Goal: Task Accomplishment & Management: Manage account settings

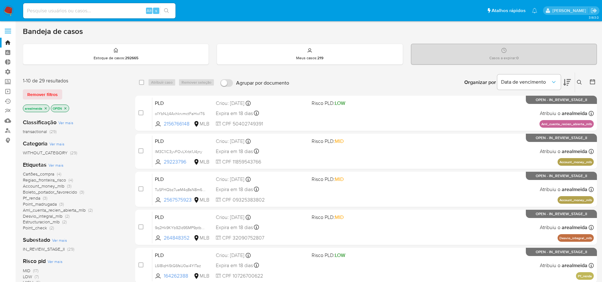
click at [64, 108] on icon "close-filter" at bounding box center [65, 109] width 4 height 4
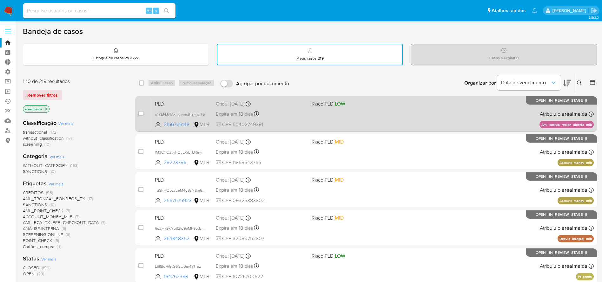
click at [364, 104] on span "Risco PLD: LOW" at bounding box center [356, 103] width 91 height 8
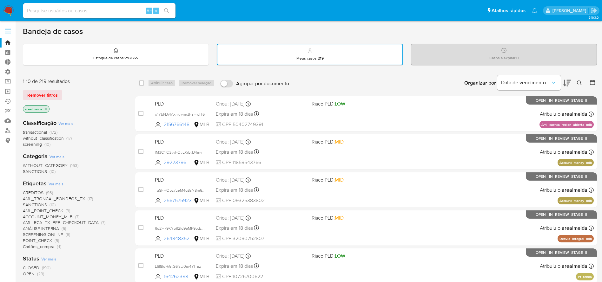
click at [46, 108] on icon "close-filter" at bounding box center [46, 109] width 4 height 4
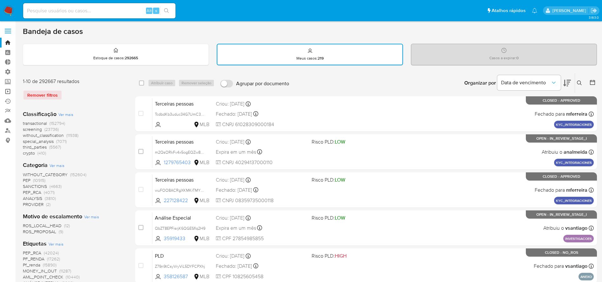
click at [7, 90] on link "Operações em massa" at bounding box center [37, 92] width 75 height 10
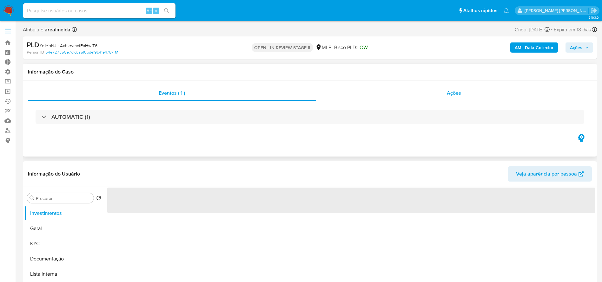
select select "10"
click at [443, 94] on div "Ações" at bounding box center [454, 93] width 276 height 15
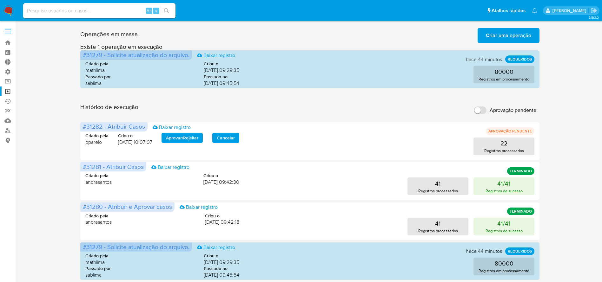
click at [506, 31] on span "Criar uma operação" at bounding box center [508, 36] width 45 height 14
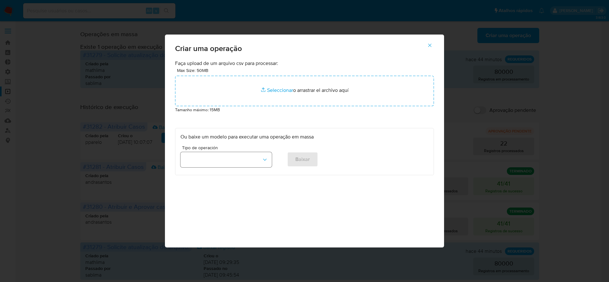
click at [264, 158] on icon "button" at bounding box center [265, 160] width 6 height 6
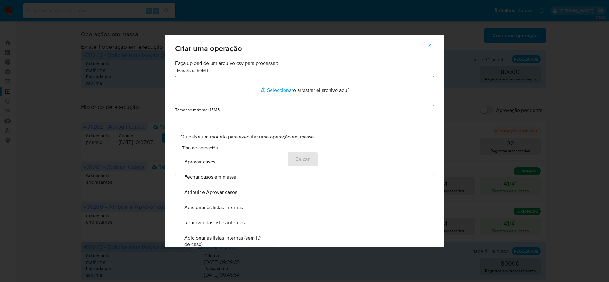
scroll to position [47, 0]
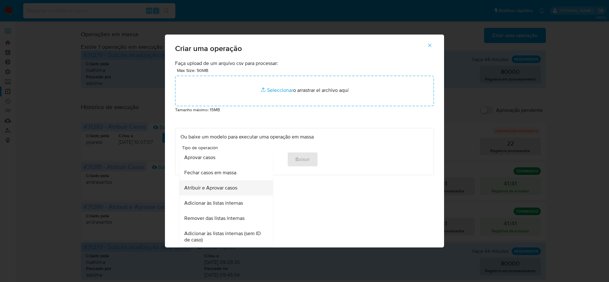
click at [228, 189] on span "Atribuir e Aprovar casos" at bounding box center [210, 188] width 53 height 6
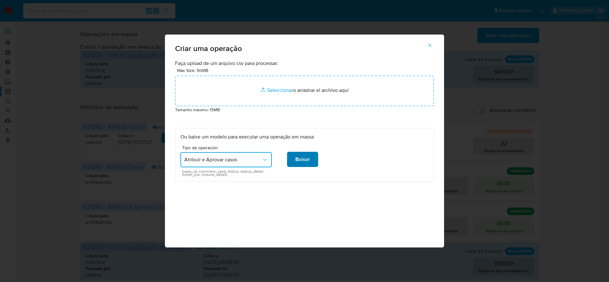
click at [296, 159] on span "Baixar" at bounding box center [302, 160] width 15 height 14
click at [430, 44] on icon "button" at bounding box center [430, 46] width 6 height 6
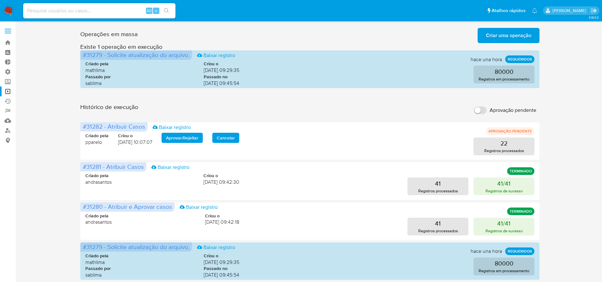
click at [567, 121] on div "Operações em massa Criar uma operação Só pode haver no máximo 5 recursos colado…" at bounding box center [310, 283] width 574 height 516
click at [499, 35] on span "Criar uma operação" at bounding box center [508, 36] width 45 height 14
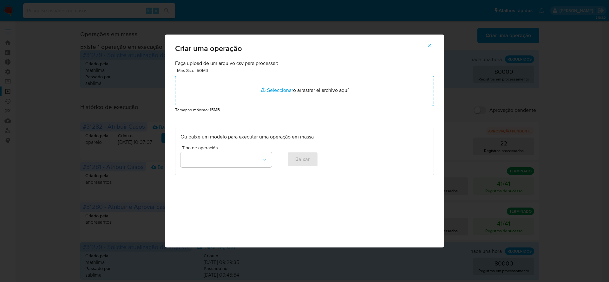
click at [429, 46] on icon "button" at bounding box center [430, 46] width 6 height 6
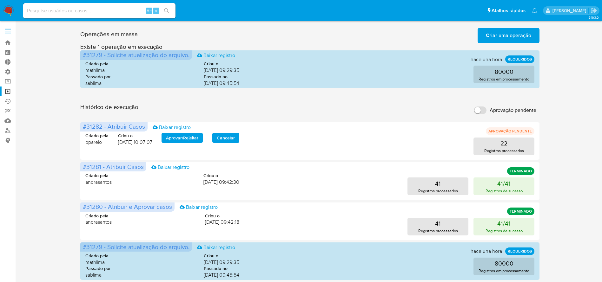
click at [555, 140] on div "Operações em massa Criar uma operação Só pode haver no máximo 5 recursos colado…" at bounding box center [310, 283] width 574 height 516
click at [502, 35] on span "Criar uma operação" at bounding box center [508, 36] width 45 height 14
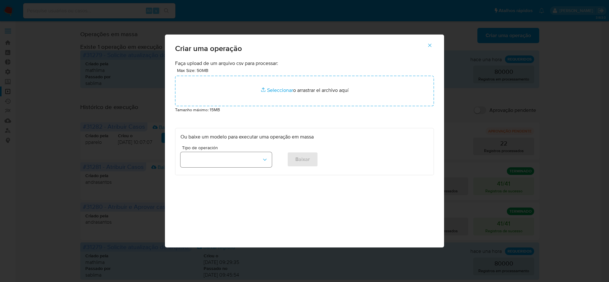
click at [266, 157] on icon "button" at bounding box center [265, 160] width 6 height 6
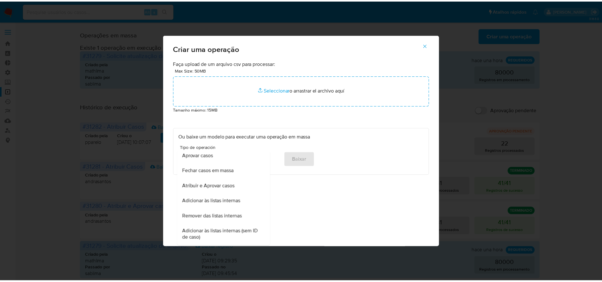
scroll to position [51, 0]
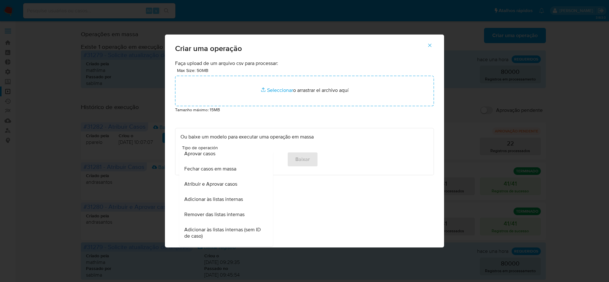
click at [232, 186] on span "Atribuir e Aprovar casos" at bounding box center [210, 184] width 53 height 6
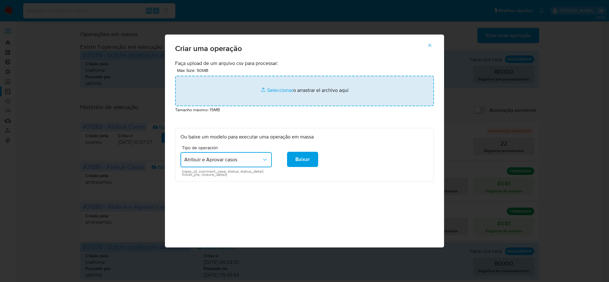
click at [304, 91] on input "file" at bounding box center [304, 91] width 259 height 30
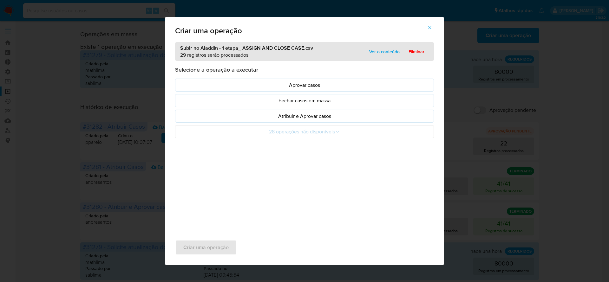
click at [431, 29] on icon "button" at bounding box center [429, 27] width 3 height 3
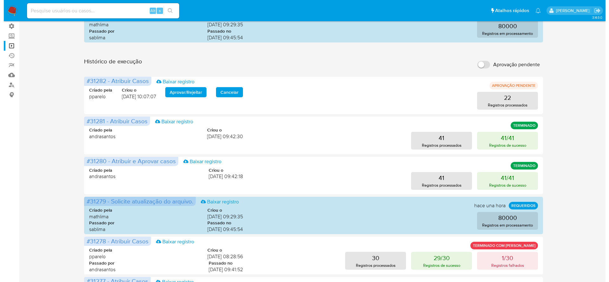
scroll to position [0, 0]
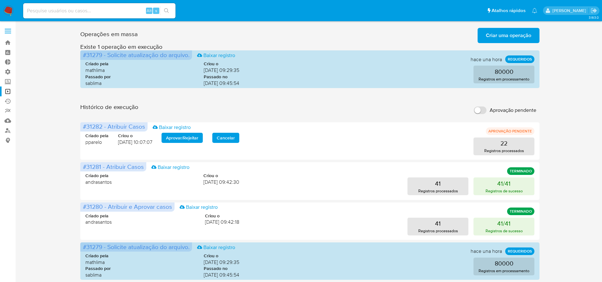
click at [495, 33] on span "Criar uma operação" at bounding box center [508, 36] width 45 height 14
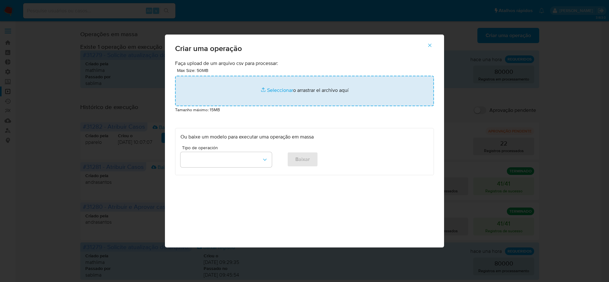
click at [291, 88] on input "file" at bounding box center [304, 91] width 259 height 30
type input "C:\fakepath\Subir no Aladdin - 1 etapa_ ASSIGN AND CLOSE CASE.csv"
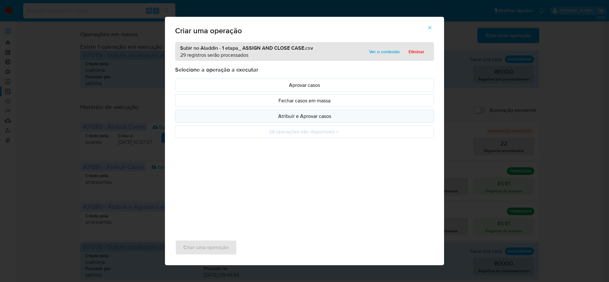
click at [293, 116] on p "Atribuir e Aprovar casos" at bounding box center [304, 116] width 248 height 7
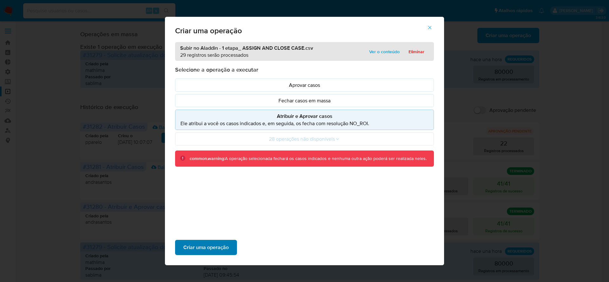
click at [193, 248] on span "Criar uma operação" at bounding box center [205, 248] width 45 height 14
click at [371, 50] on span "Ver o conteúdo" at bounding box center [384, 51] width 30 height 9
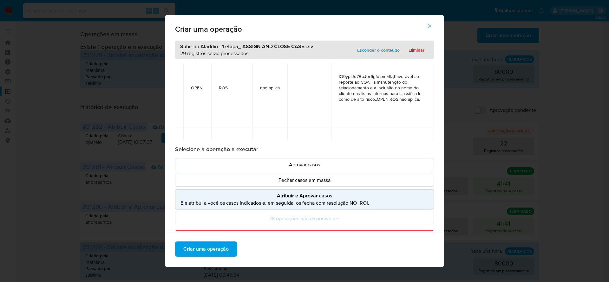
scroll to position [0, 128]
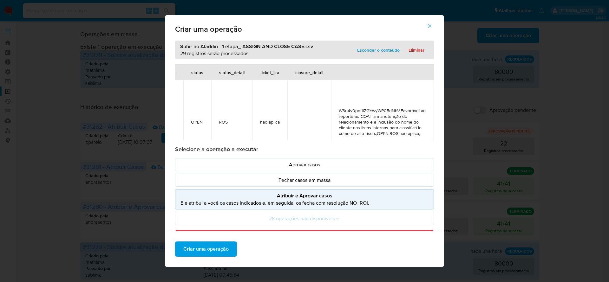
click at [431, 25] on icon "button" at bounding box center [430, 26] width 6 height 6
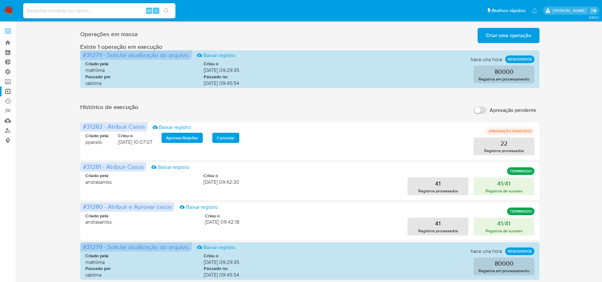
click at [501, 37] on span "Criar uma operação" at bounding box center [508, 36] width 45 height 14
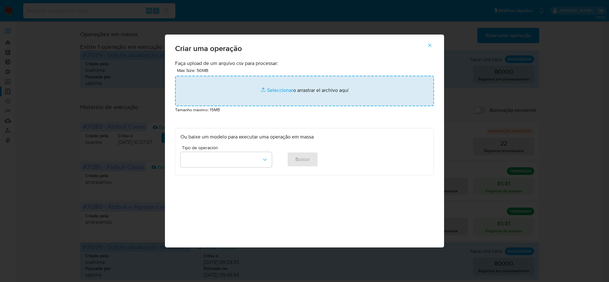
click at [308, 90] on input "file" at bounding box center [304, 91] width 259 height 30
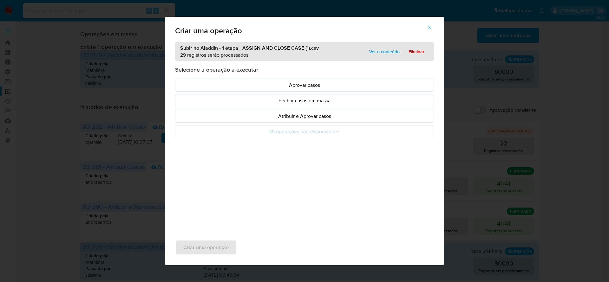
click at [388, 51] on span "Ver o conteúdo" at bounding box center [384, 51] width 30 height 9
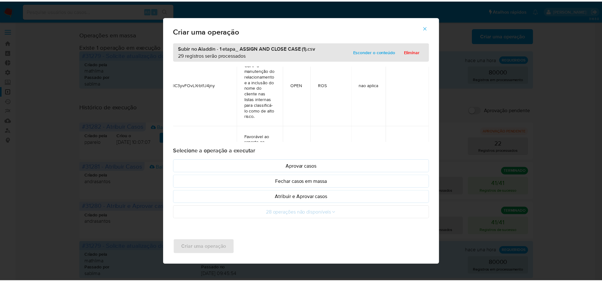
scroll to position [0, 25]
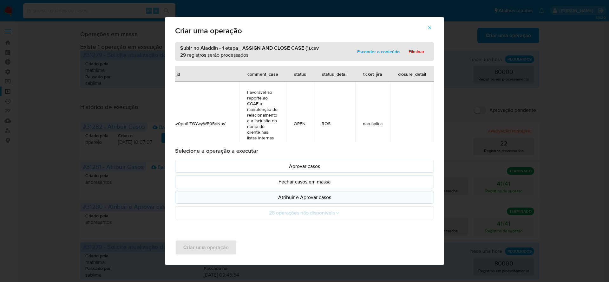
click at [316, 198] on p "Atribuir e Aprovar casos" at bounding box center [304, 197] width 248 height 7
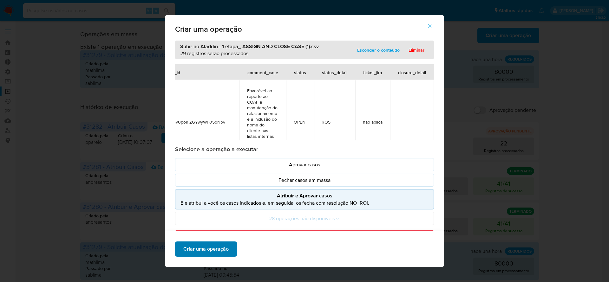
click at [197, 248] on span "Criar uma operação" at bounding box center [205, 249] width 45 height 14
click at [183, 251] on span "Criar uma operação" at bounding box center [205, 249] width 45 height 14
click at [432, 25] on icon "button" at bounding box center [430, 26] width 6 height 6
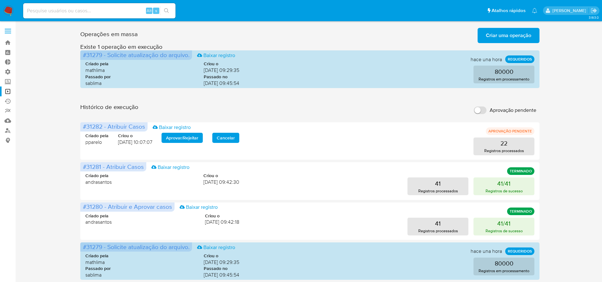
click at [545, 36] on div "Operações em massa Criar uma operação Só pode haver no máximo 5 recursos colado…" at bounding box center [310, 283] width 574 height 516
click at [513, 36] on span "Criar uma operação" at bounding box center [508, 36] width 45 height 14
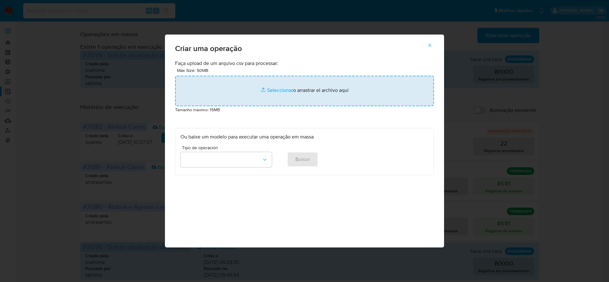
click at [311, 89] on input "file" at bounding box center [304, 91] width 259 height 30
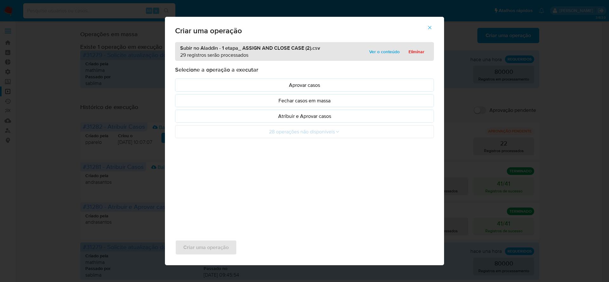
click at [428, 27] on icon "button" at bounding box center [430, 28] width 6 height 6
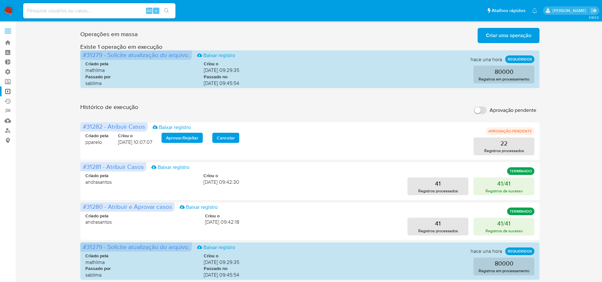
click at [514, 33] on span "Criar uma operação" at bounding box center [508, 36] width 45 height 14
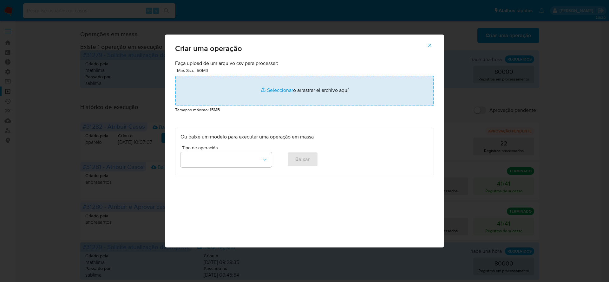
click at [268, 90] on input "file" at bounding box center [304, 91] width 259 height 30
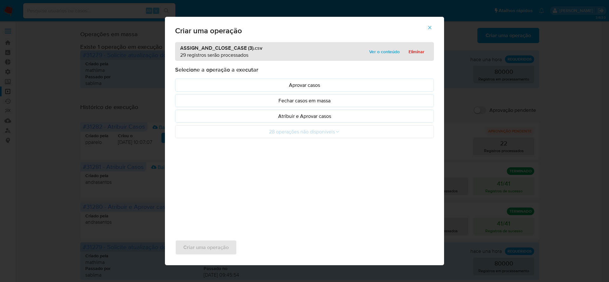
click at [429, 28] on icon "button" at bounding box center [430, 28] width 6 height 6
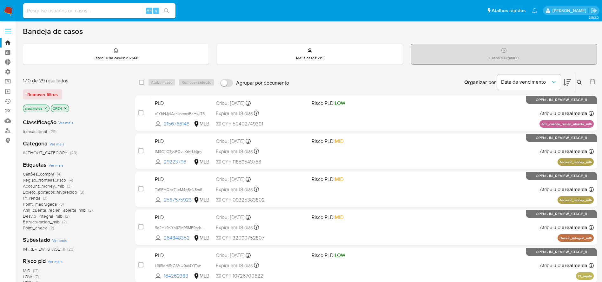
click at [44, 113] on div "arealmeida OPEN" at bounding box center [74, 109] width 102 height 9
click at [44, 110] on p "arealmeida" at bounding box center [36, 108] width 26 height 7
click at [45, 109] on icon "close-filter" at bounding box center [46, 108] width 2 height 2
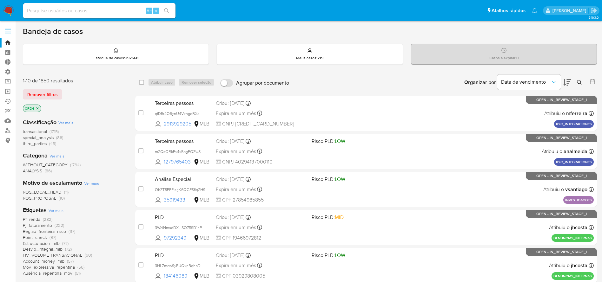
click at [39, 107] on icon "close-filter" at bounding box center [38, 109] width 4 height 4
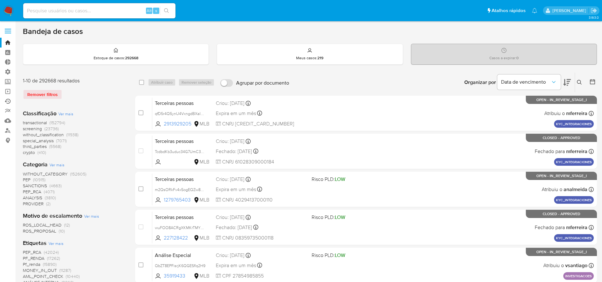
click at [6, 100] on link "Ejecuções automáticas" at bounding box center [37, 101] width 75 height 10
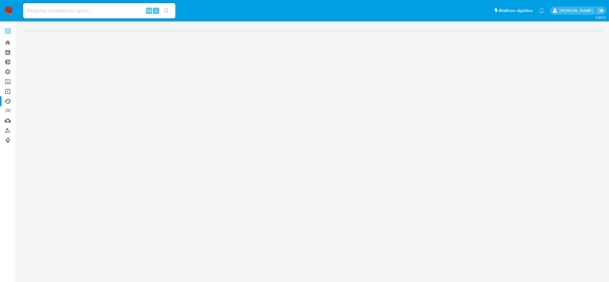
click at [6, 91] on link "Operações em massa" at bounding box center [37, 92] width 75 height 10
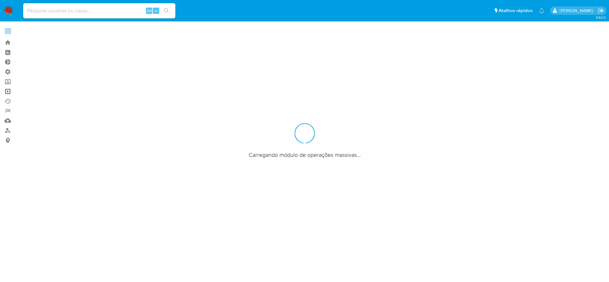
click at [6, 91] on link "Operações em massa" at bounding box center [37, 92] width 75 height 10
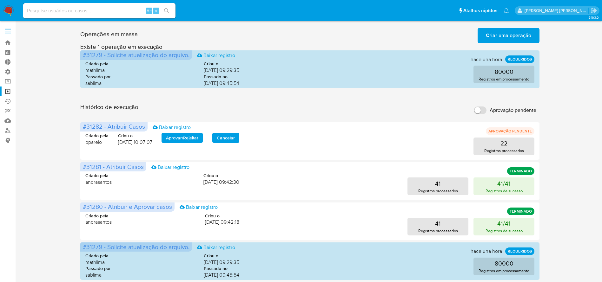
click at [504, 33] on span "Criar uma operação" at bounding box center [508, 36] width 45 height 14
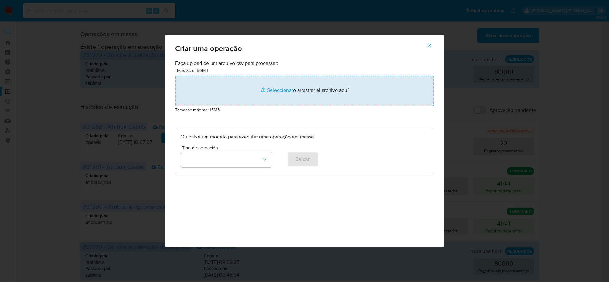
click at [299, 88] on input "file" at bounding box center [304, 91] width 259 height 30
click at [274, 89] on input "file" at bounding box center [304, 91] width 259 height 30
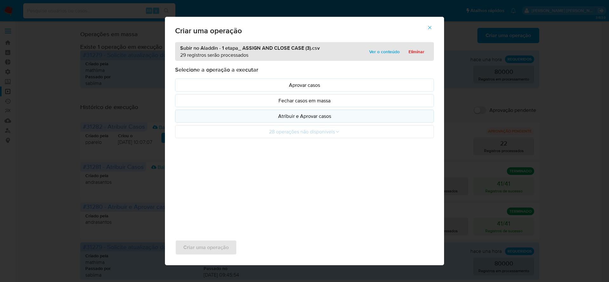
click at [299, 114] on p "Atribuir e Aprovar casos" at bounding box center [304, 116] width 248 height 7
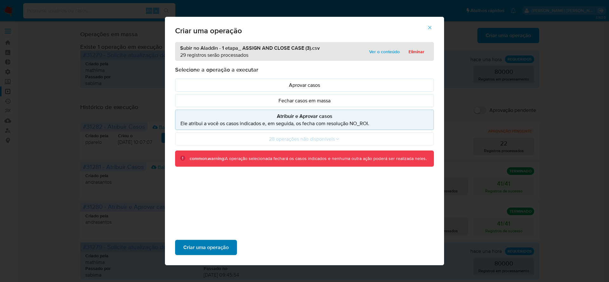
click at [208, 247] on span "Criar uma operação" at bounding box center [205, 248] width 45 height 14
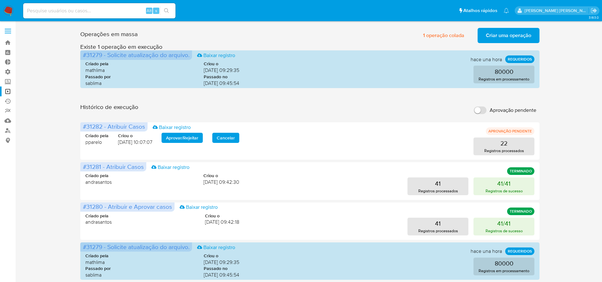
click at [498, 33] on span "Criar uma operação" at bounding box center [508, 36] width 45 height 14
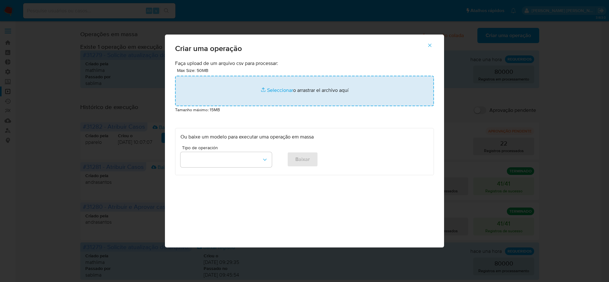
click at [272, 90] on input "file" at bounding box center [304, 91] width 259 height 30
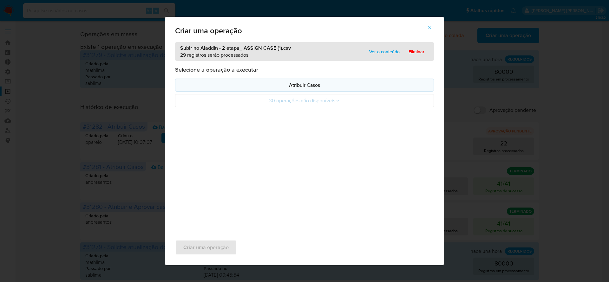
click at [305, 84] on p "Atribuir Casos" at bounding box center [304, 85] width 248 height 7
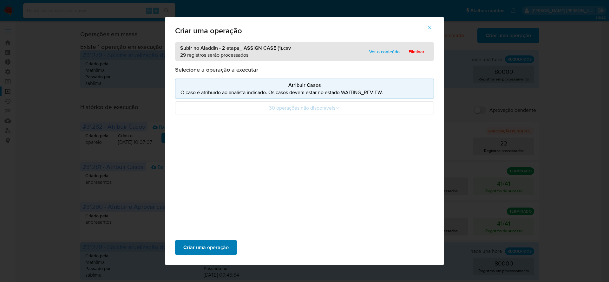
click at [202, 254] on span "Criar uma operação" at bounding box center [205, 248] width 45 height 14
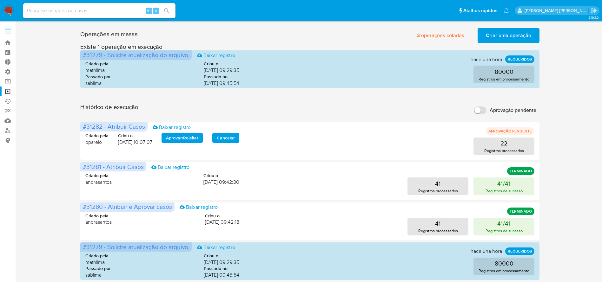
click at [105, 10] on input at bounding box center [99, 11] width 152 height 8
click at [9, 42] on link "Bandeja" at bounding box center [37, 43] width 75 height 10
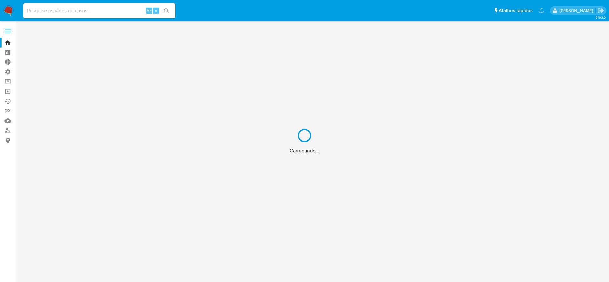
click at [70, 8] on div "Carregando..." at bounding box center [304, 141] width 609 height 282
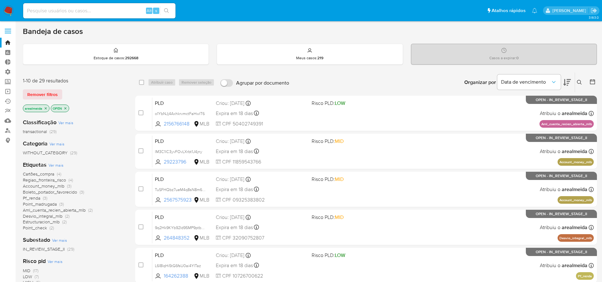
click at [89, 10] on input at bounding box center [99, 11] width 152 height 8
click at [46, 107] on icon "close-filter" at bounding box center [46, 109] width 4 height 4
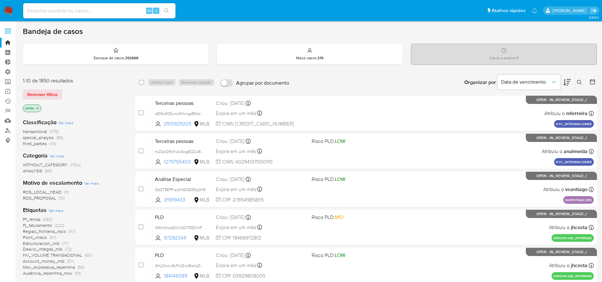
click at [37, 110] on icon "close-filter" at bounding box center [38, 109] width 4 height 4
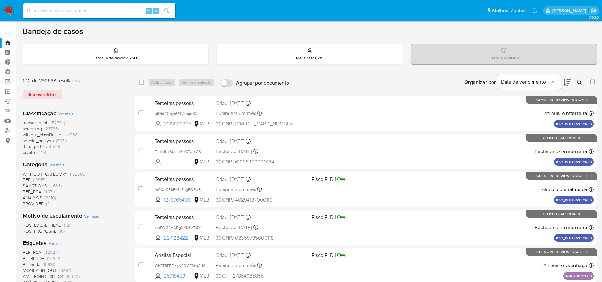
click at [45, 12] on input at bounding box center [99, 11] width 152 height 8
paste input "W3o4v0poi1iZGYwyWP05dNbV"
type input "W3o4v0poi1iZGYwyWP05dNbV"
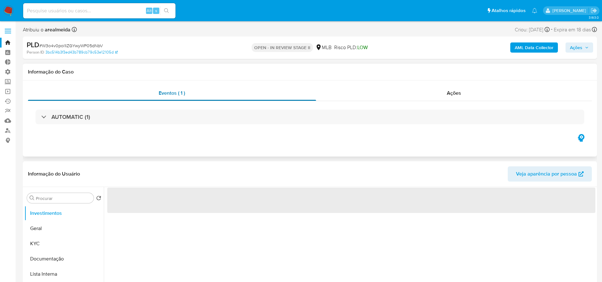
select select "10"
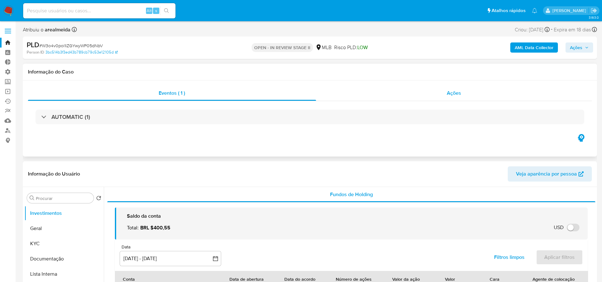
click at [455, 91] on span "Ações" at bounding box center [454, 92] width 14 height 7
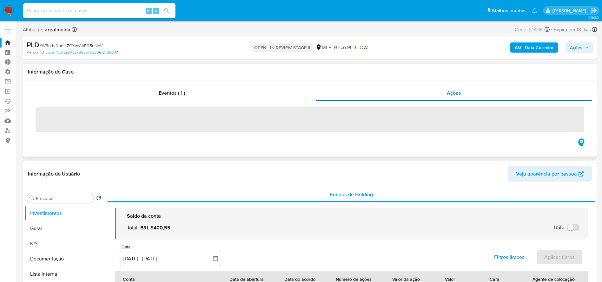
click at [455, 93] on span "Ações" at bounding box center [454, 92] width 14 height 7
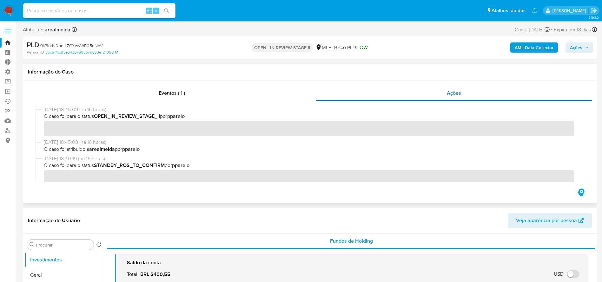
click at [454, 94] on span "Ações" at bounding box center [454, 92] width 14 height 7
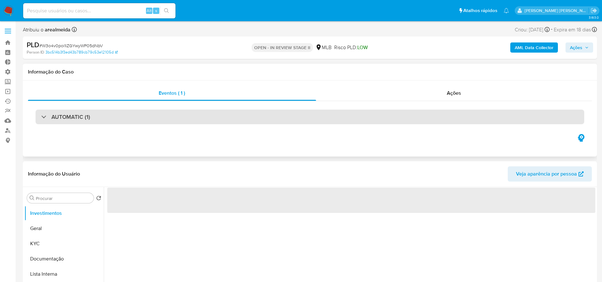
select select "10"
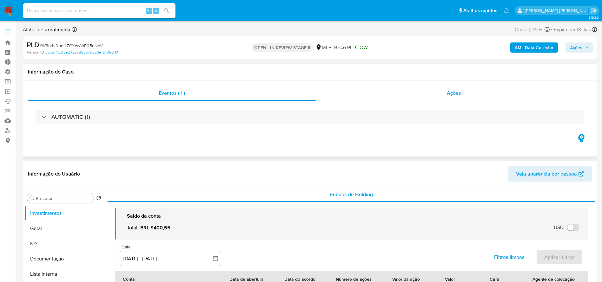
click at [452, 93] on span "Ações" at bounding box center [454, 92] width 14 height 7
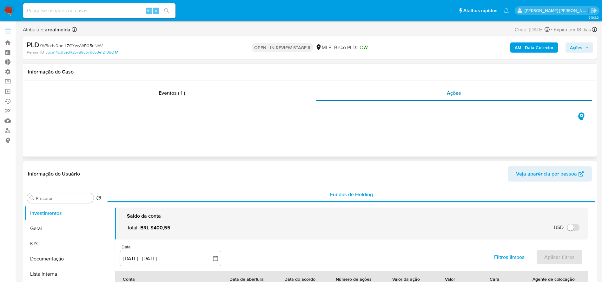
click at [452, 93] on span "Ações" at bounding box center [454, 92] width 14 height 7
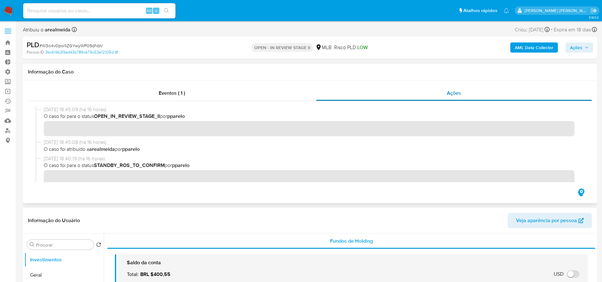
click at [451, 94] on span "Ações" at bounding box center [454, 92] width 14 height 7
click at [108, 9] on input at bounding box center [99, 11] width 152 height 8
paste input "W3o4v0poi1iZGYwyWP05dNbV"
type input "W3o4v0poi1iZGYwyWP05dNbV"
click at [166, 96] on span "Eventos ( 1 )" at bounding box center [172, 92] width 26 height 7
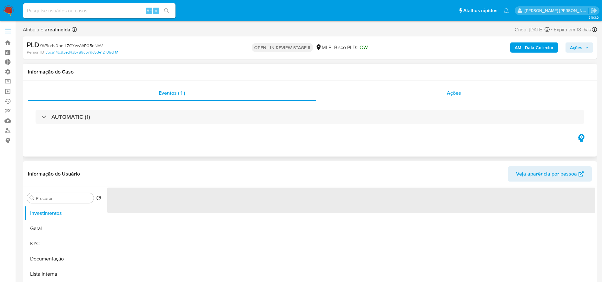
click at [454, 89] on div "Ações" at bounding box center [454, 93] width 276 height 15
select select "10"
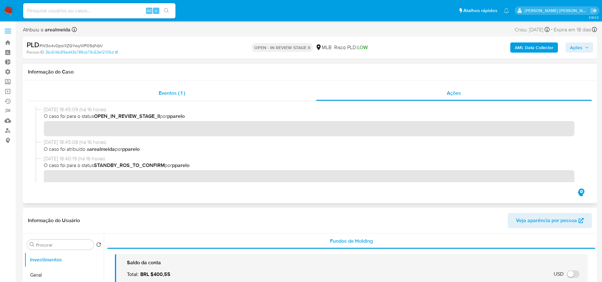
click at [174, 91] on span "Eventos ( 1 )" at bounding box center [172, 92] width 26 height 7
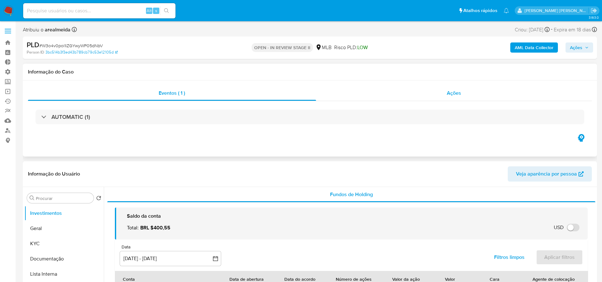
click at [456, 90] on span "Ações" at bounding box center [454, 92] width 14 height 7
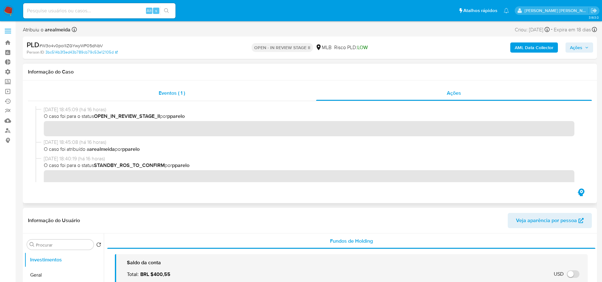
click at [168, 92] on span "Eventos ( 1 )" at bounding box center [172, 92] width 26 height 7
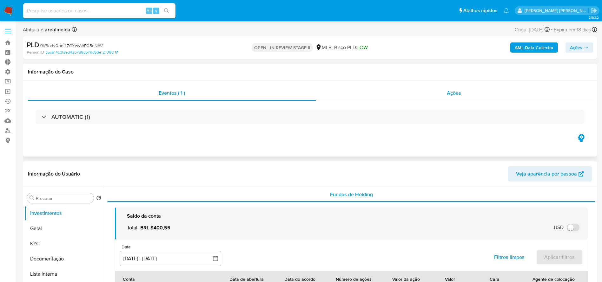
click at [457, 93] on span "Ações" at bounding box center [454, 92] width 14 height 7
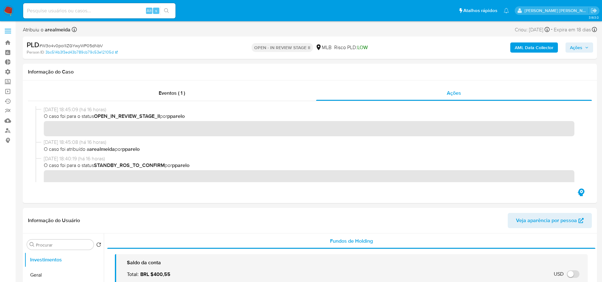
click at [83, 15] on input at bounding box center [99, 11] width 152 height 8
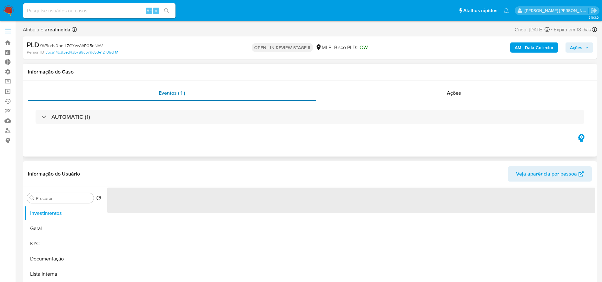
select select "10"
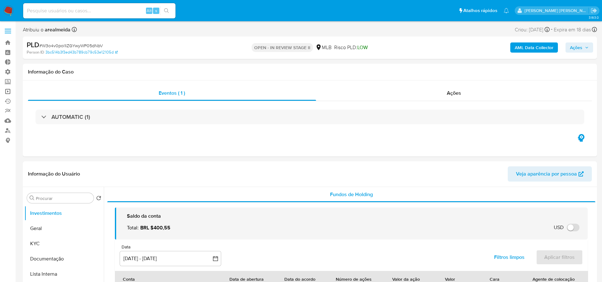
click at [9, 91] on link "Operações em massa" at bounding box center [37, 92] width 75 height 10
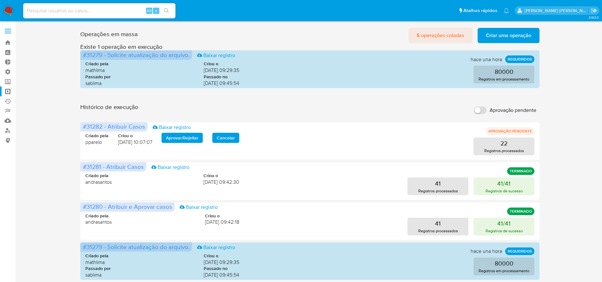
click at [442, 35] on span "5 operações coladas" at bounding box center [440, 36] width 48 height 14
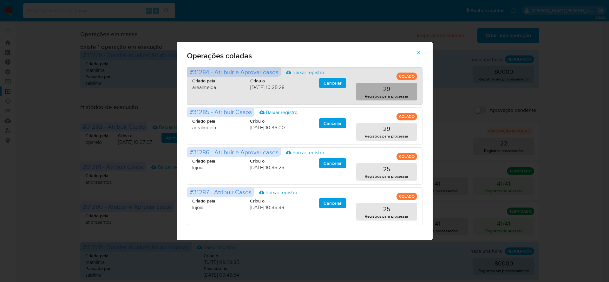
click at [378, 90] on button "29 Registros para processar" at bounding box center [386, 92] width 61 height 18
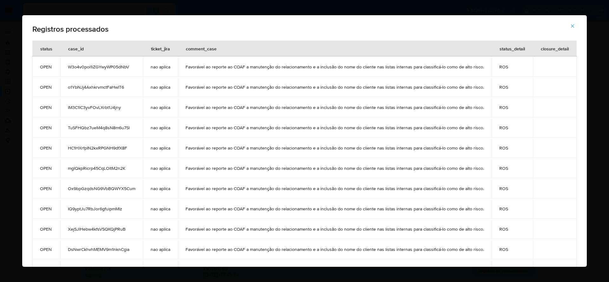
click at [574, 27] on icon "button" at bounding box center [572, 25] width 3 height 3
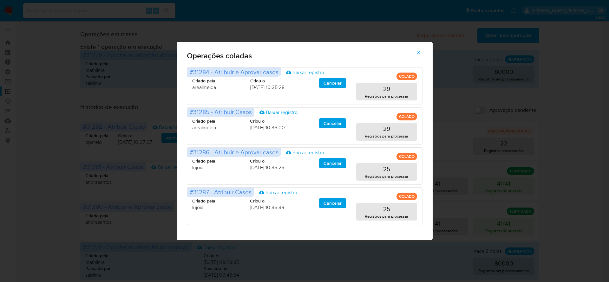
click at [418, 49] on span "button" at bounding box center [419, 53] width 6 height 14
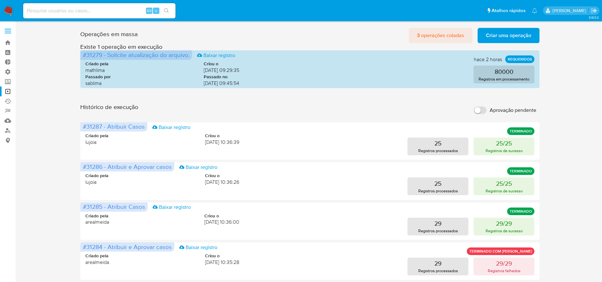
click at [451, 35] on span "3 operações coladas" at bounding box center [440, 36] width 47 height 14
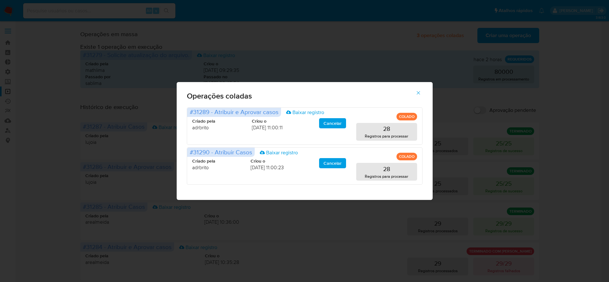
click at [359, 40] on div "Operações coladas #31289 - Atribuir e Aprovar casos Baixar registro COLADO Cria…" at bounding box center [304, 141] width 609 height 282
click at [422, 91] on button "button" at bounding box center [418, 92] width 22 height 15
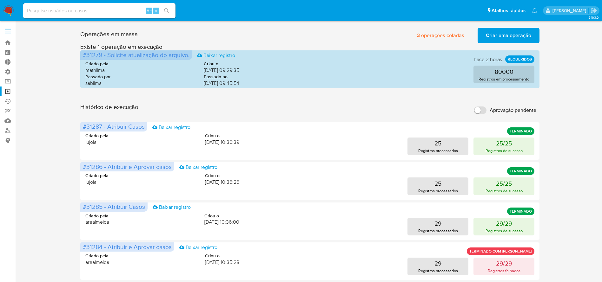
drag, startPoint x: 69, startPoint y: 17, endPoint x: 67, endPoint y: 15, distance: 3.4
click at [68, 17] on div "Alt s" at bounding box center [99, 10] width 152 height 15
click at [65, 11] on input at bounding box center [99, 11] width 152 height 8
paste input "W3o4v0poi1iZGYwyWP05dNbV"
type input "W3o4v0poi1iZGYwyWP05dNbV"
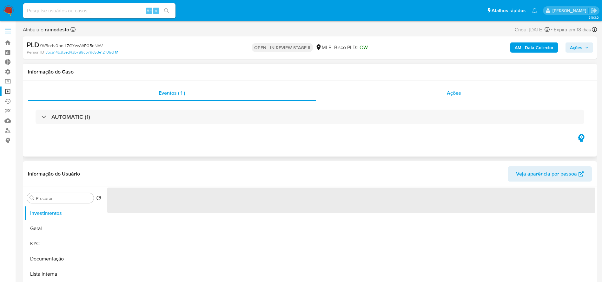
select select "10"
click at [450, 90] on span "Ações" at bounding box center [454, 92] width 14 height 7
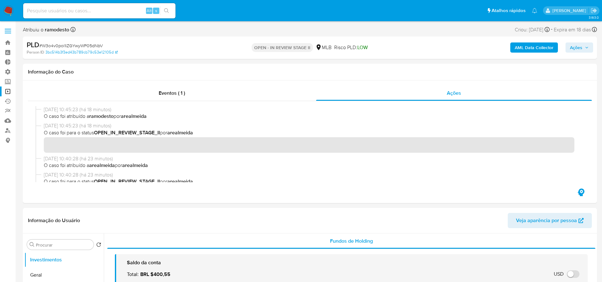
click at [10, 9] on img at bounding box center [8, 10] width 11 height 11
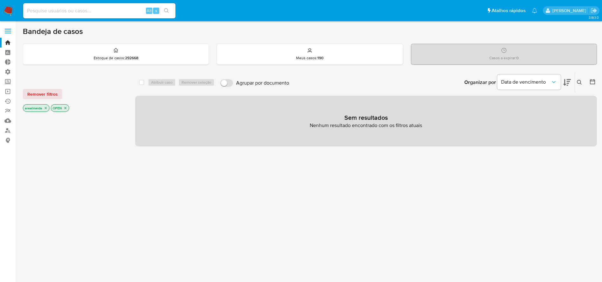
click at [47, 109] on icon "close-filter" at bounding box center [46, 108] width 4 height 4
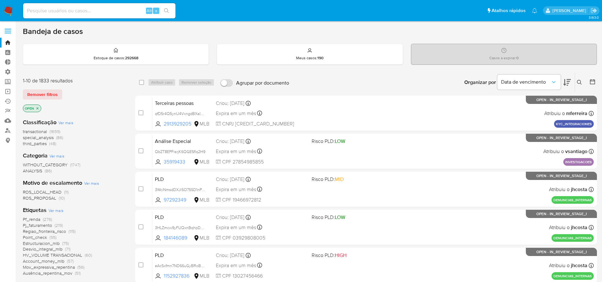
click at [38, 108] on icon "close-filter" at bounding box center [38, 109] width 4 height 4
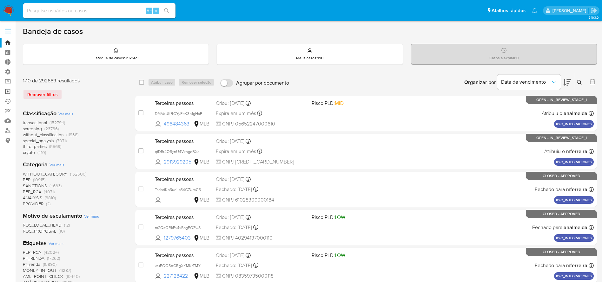
click at [7, 90] on link "Operações em massa" at bounding box center [37, 92] width 75 height 10
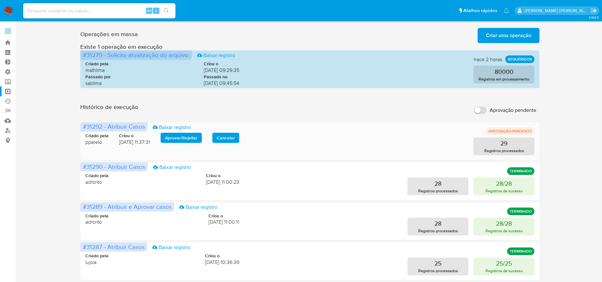
click at [178, 136] on span "Aprovar / Rejeitar" at bounding box center [181, 138] width 32 height 9
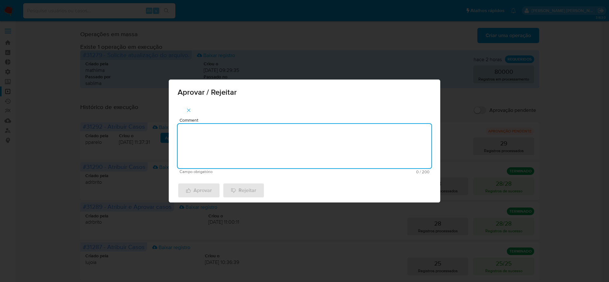
click at [220, 141] on textarea "Comment" at bounding box center [305, 146] width 254 height 44
type textarea "execução aprovada."
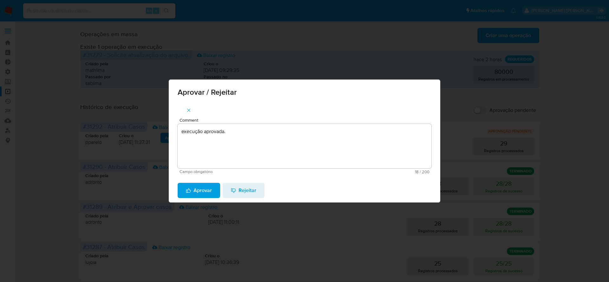
click at [194, 190] on span "Aprovar" at bounding box center [199, 191] width 26 height 14
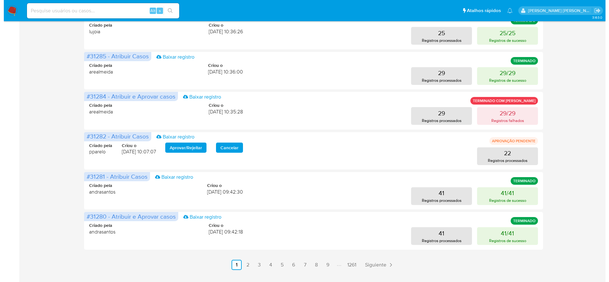
scroll to position [285, 0]
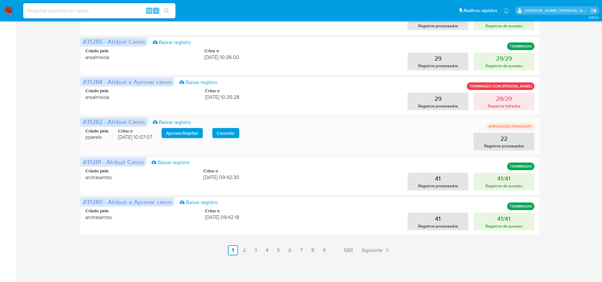
click at [175, 133] on span "Aprovar / Rejeitar" at bounding box center [182, 133] width 32 height 9
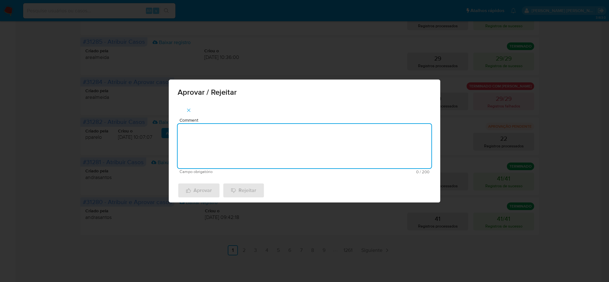
click at [223, 138] on textarea "Comment" at bounding box center [305, 146] width 254 height 44
type textarea "execução aprovada"
click at [190, 190] on icon "button" at bounding box center [188, 190] width 5 height 5
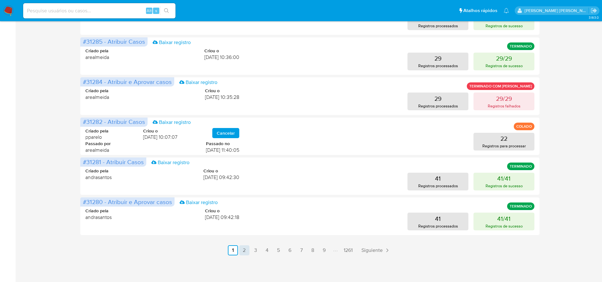
click at [244, 249] on link "2" at bounding box center [244, 251] width 10 height 10
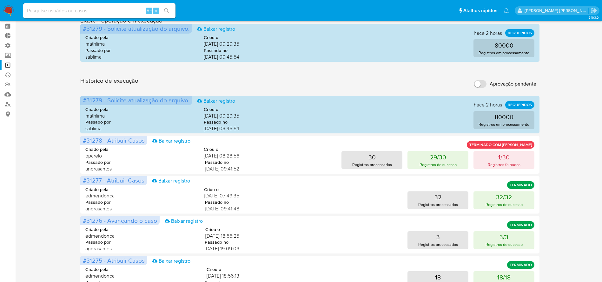
scroll to position [0, 0]
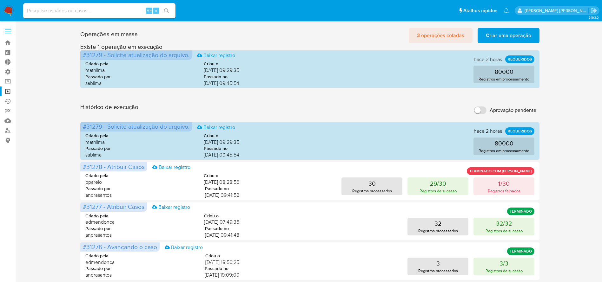
click at [446, 39] on span "3 operações coladas" at bounding box center [440, 36] width 47 height 14
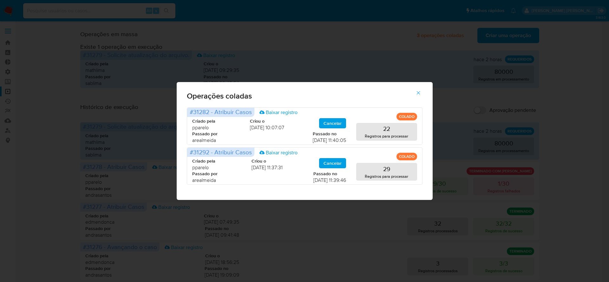
click at [417, 92] on icon "button" at bounding box center [417, 92] width 3 height 3
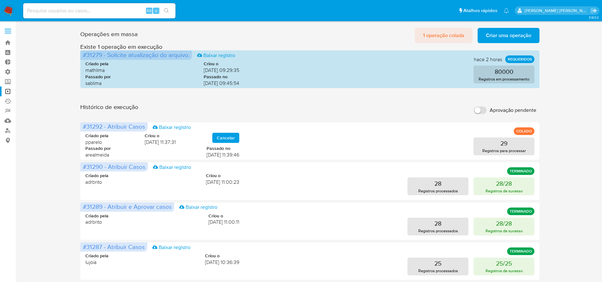
click at [443, 36] on span "1 operação colada" at bounding box center [443, 36] width 41 height 14
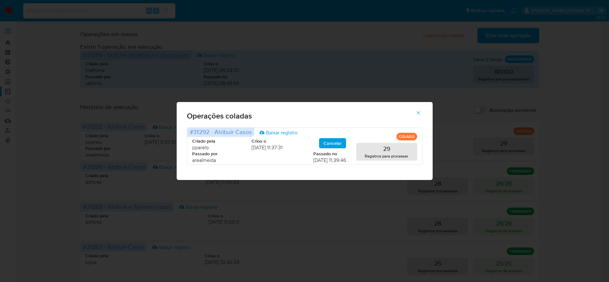
click at [417, 110] on icon "button" at bounding box center [419, 113] width 6 height 6
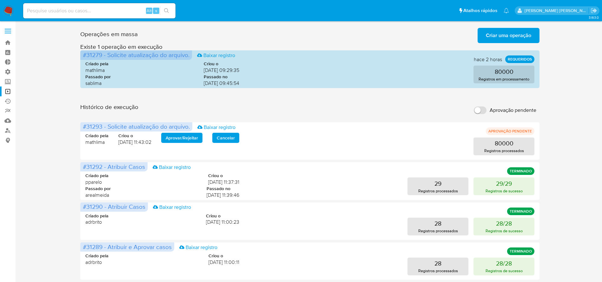
click at [9, 8] on img at bounding box center [8, 10] width 11 height 11
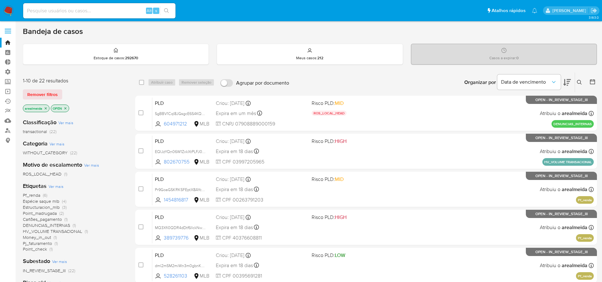
click at [66, 108] on icon "close-filter" at bounding box center [65, 109] width 4 height 4
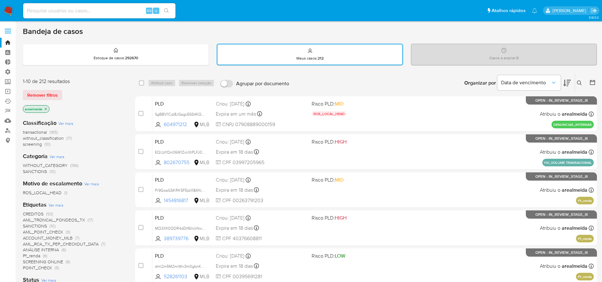
click at [581, 81] on icon at bounding box center [579, 83] width 5 height 5
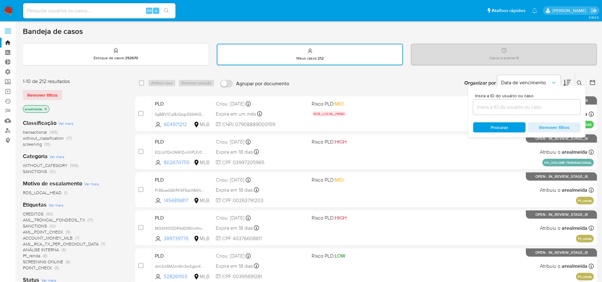
click at [510, 108] on input at bounding box center [526, 107] width 107 height 8
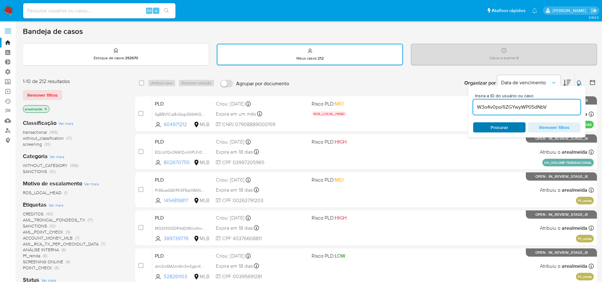
type input "W3o4v0poi1iZGYwyWP05dNbV"
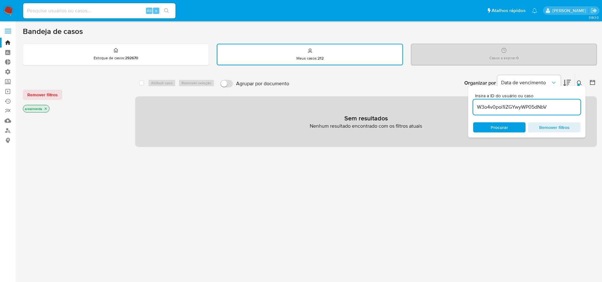
click at [504, 129] on span "Procurar" at bounding box center [498, 127] width 17 height 10
click at [45, 109] on icon "close-filter" at bounding box center [46, 109] width 4 height 4
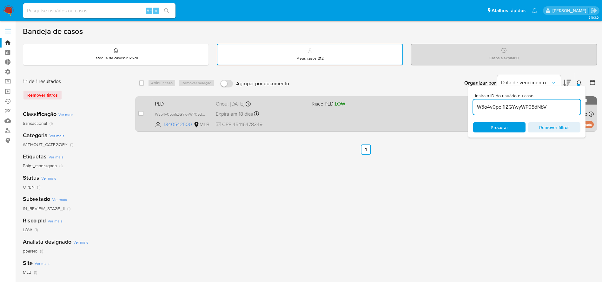
click at [345, 114] on span at bounding box center [356, 113] width 91 height 1
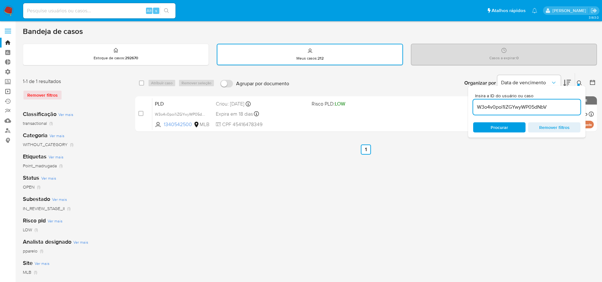
click at [6, 91] on link "Operações em massa" at bounding box center [37, 92] width 75 height 10
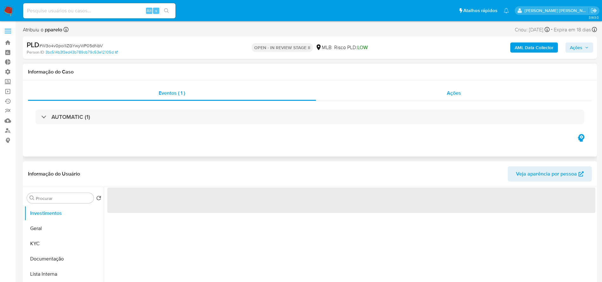
click at [451, 89] on div "Ações" at bounding box center [454, 93] width 276 height 15
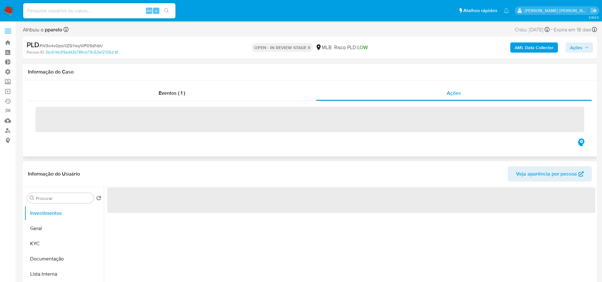
select select "10"
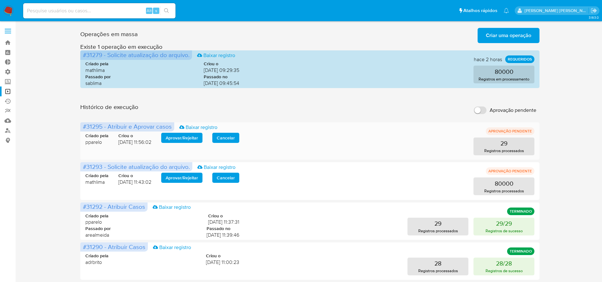
click at [184, 138] on span "Aprovar / Rejeitar" at bounding box center [182, 138] width 32 height 9
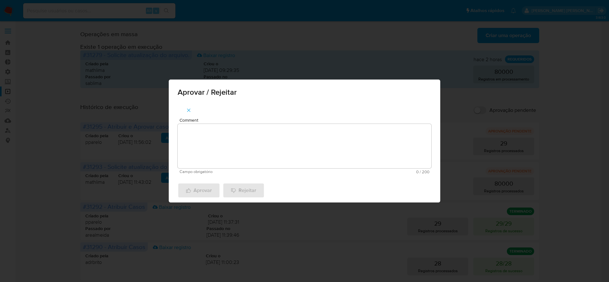
click at [189, 135] on textarea "Comment" at bounding box center [305, 146] width 254 height 44
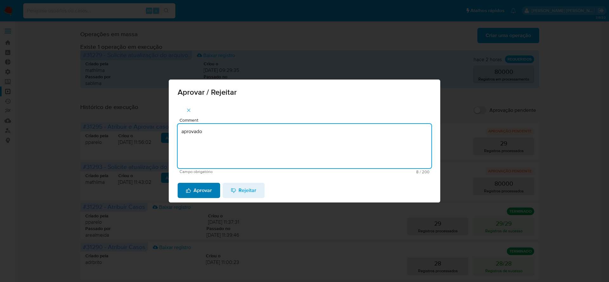
type textarea "aprovado"
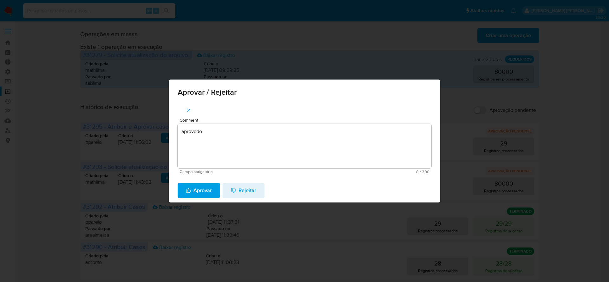
click at [196, 193] on span "Aprovar" at bounding box center [199, 191] width 26 height 14
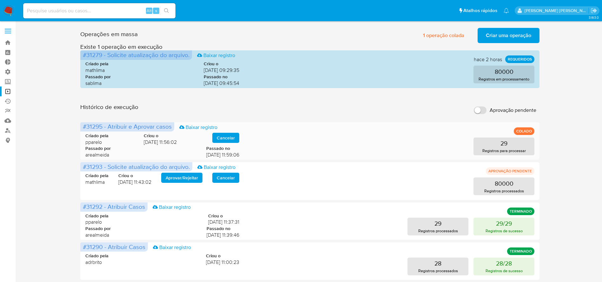
click at [278, 144] on div "29 Registros para processar" at bounding box center [391, 147] width 285 height 18
click at [494, 146] on button "29 Registros para processar" at bounding box center [503, 147] width 61 height 18
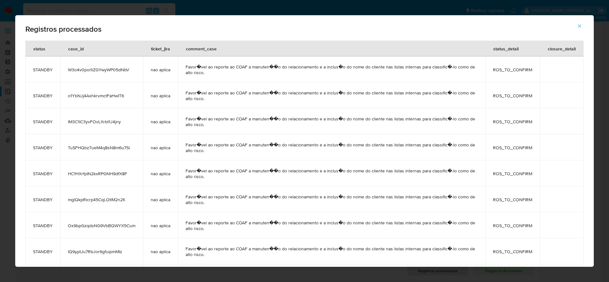
click at [579, 25] on icon "button" at bounding box center [580, 26] width 6 height 6
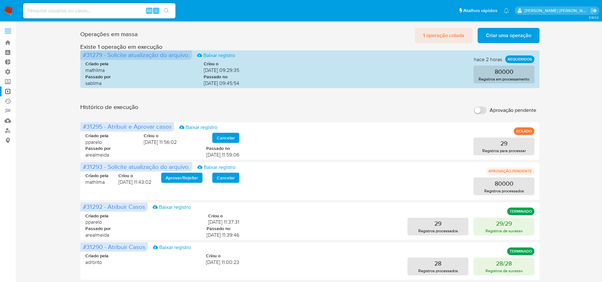
click at [436, 34] on span "1 operação colada" at bounding box center [443, 36] width 41 height 14
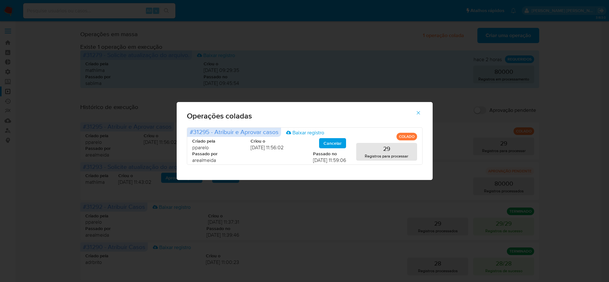
click at [417, 110] on icon "button" at bounding box center [419, 113] width 6 height 6
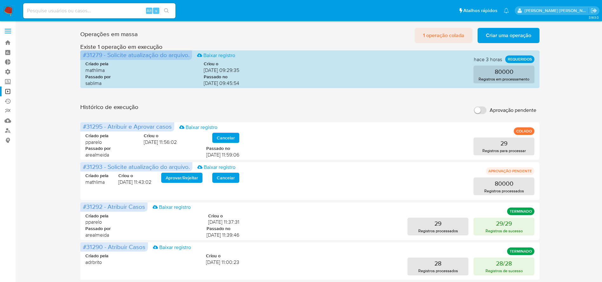
click at [434, 29] on span "1 operação colada" at bounding box center [443, 36] width 41 height 14
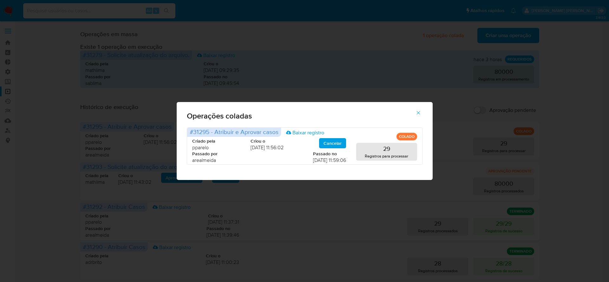
click at [419, 112] on icon "button" at bounding box center [419, 113] width 6 height 6
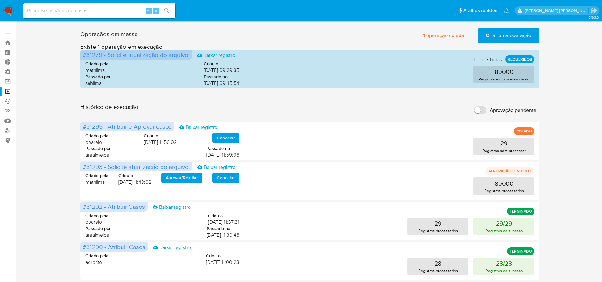
click at [8, 11] on img at bounding box center [8, 10] width 11 height 11
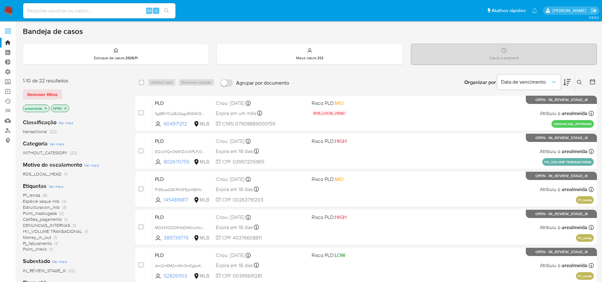
click at [46, 110] on icon "close-filter" at bounding box center [46, 109] width 4 height 4
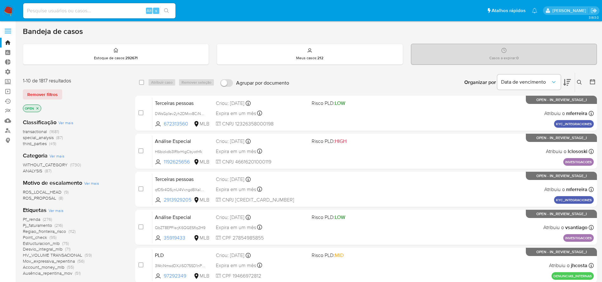
click at [38, 107] on icon "close-filter" at bounding box center [37, 108] width 2 height 2
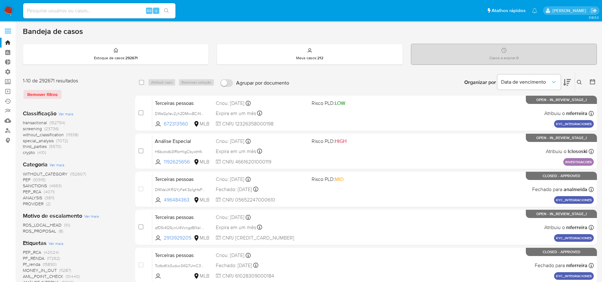
click at [76, 20] on nav "Pausado Ver notificaciones Alt s Atalhos rápidos Presiona las siguientes teclas…" at bounding box center [301, 10] width 602 height 21
click at [73, 14] on input at bounding box center [99, 11] width 152 height 8
paste input "W3o4v0poi1iZGYwyWP05dNbV"
type input "W3o4v0poi1iZGYwyWP05dNbV"
click at [580, 82] on icon at bounding box center [579, 82] width 5 height 5
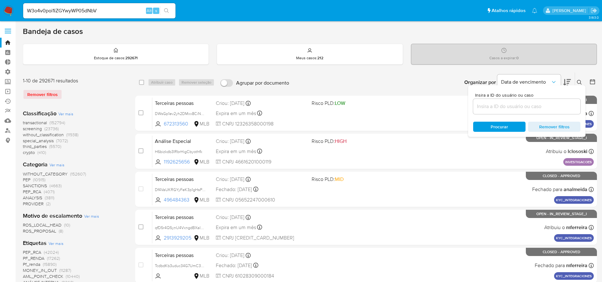
click at [508, 106] on input at bounding box center [526, 106] width 107 height 8
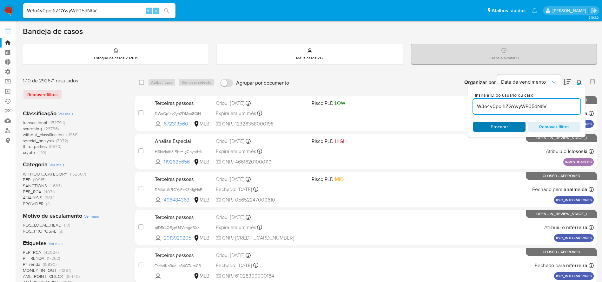
type input "W3o4v0poi1iZGYwyWP05dNbV"
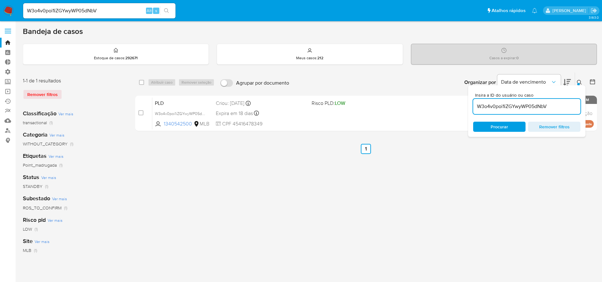
click at [256, 148] on ul "Anterior 1 Siguiente" at bounding box center [366, 149] width 462 height 10
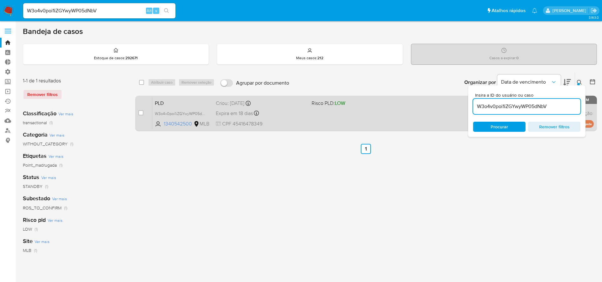
click at [331, 117] on div "PLD W3o4v0poi1iZGYwyWP05dNbV 1340542500 MLB Risco PLD: LOW Criou: 12/09/2025 Cr…" at bounding box center [372, 113] width 441 height 32
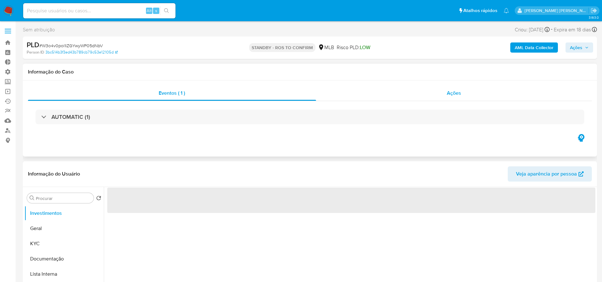
select select "10"
click at [453, 93] on span "Ações" at bounding box center [454, 92] width 14 height 7
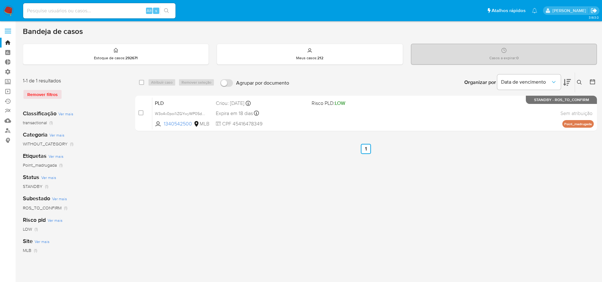
click at [592, 10] on icon "Sair" at bounding box center [593, 10] width 7 height 7
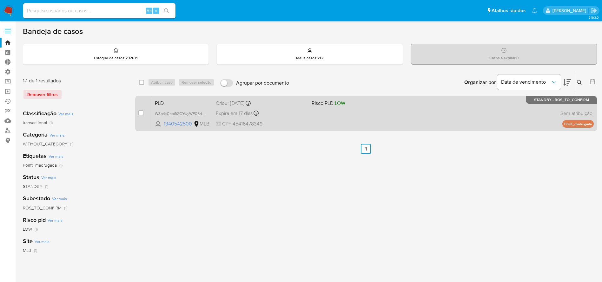
click at [295, 109] on div "Expira em 17 dias Expira em [DATE] 00:17:27" at bounding box center [261, 113] width 91 height 9
click at [376, 116] on div "PLD W3o4v0poi1iZGYwyWP05dNbV 1340542500 MLB Risco PLD: LOW Criou: [DATE] Criou:…" at bounding box center [372, 113] width 441 height 32
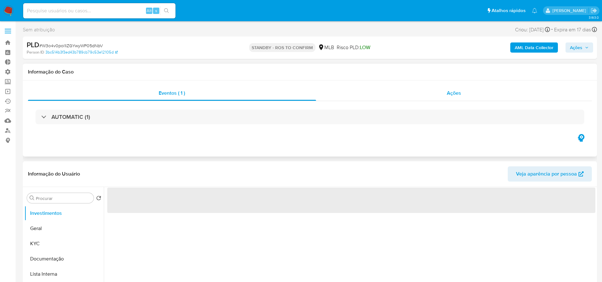
click at [458, 95] on span "Ações" at bounding box center [454, 92] width 14 height 7
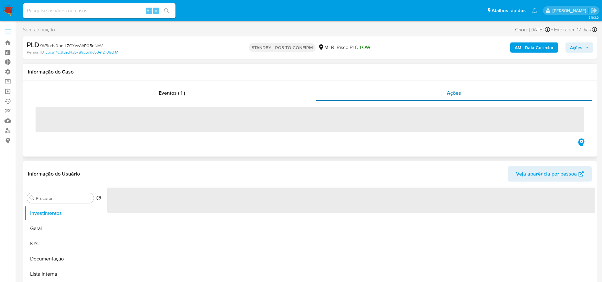
select select "10"
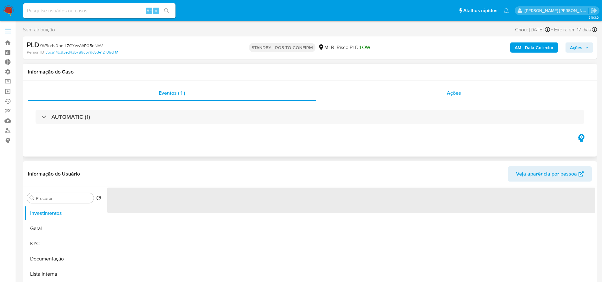
click at [452, 92] on span "Ações" at bounding box center [454, 92] width 14 height 7
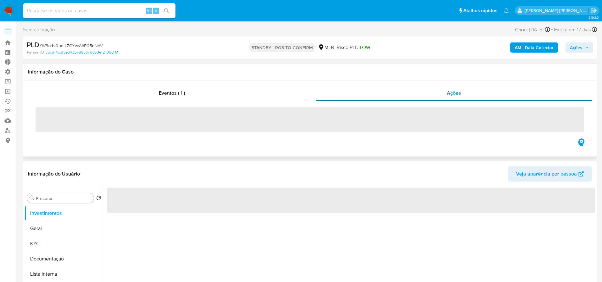
select select "10"
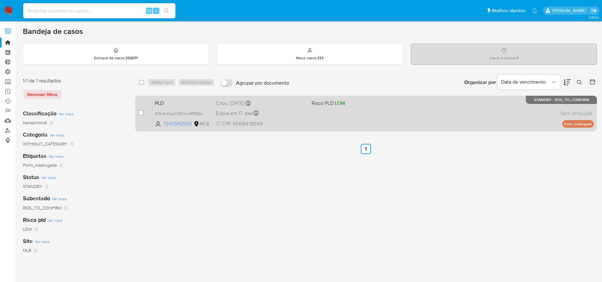
click at [310, 105] on div "PLD W3o4v0poi1iZGYwyWP05dNbV 1340542500 MLB Risco PLD: LOW Criou: [DATE] Criou:…" at bounding box center [372, 113] width 441 height 32
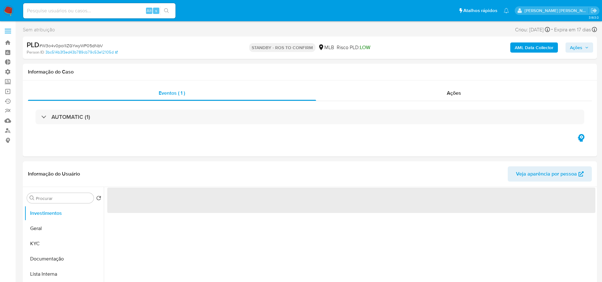
select select "10"
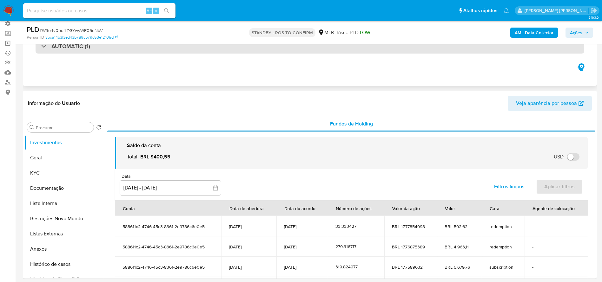
scroll to position [95, 0]
